Goal: Task Accomplishment & Management: Complete application form

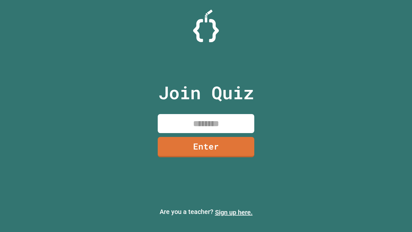
click at [234, 212] on link "Sign up here." at bounding box center [234, 212] width 38 height 8
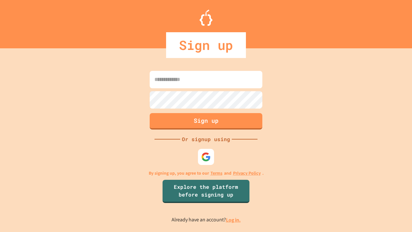
click at [234, 219] on link "Log in." at bounding box center [233, 219] width 15 height 7
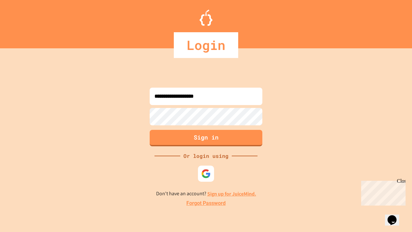
type input "**********"
